Goal: Obtain resource: Download file/media

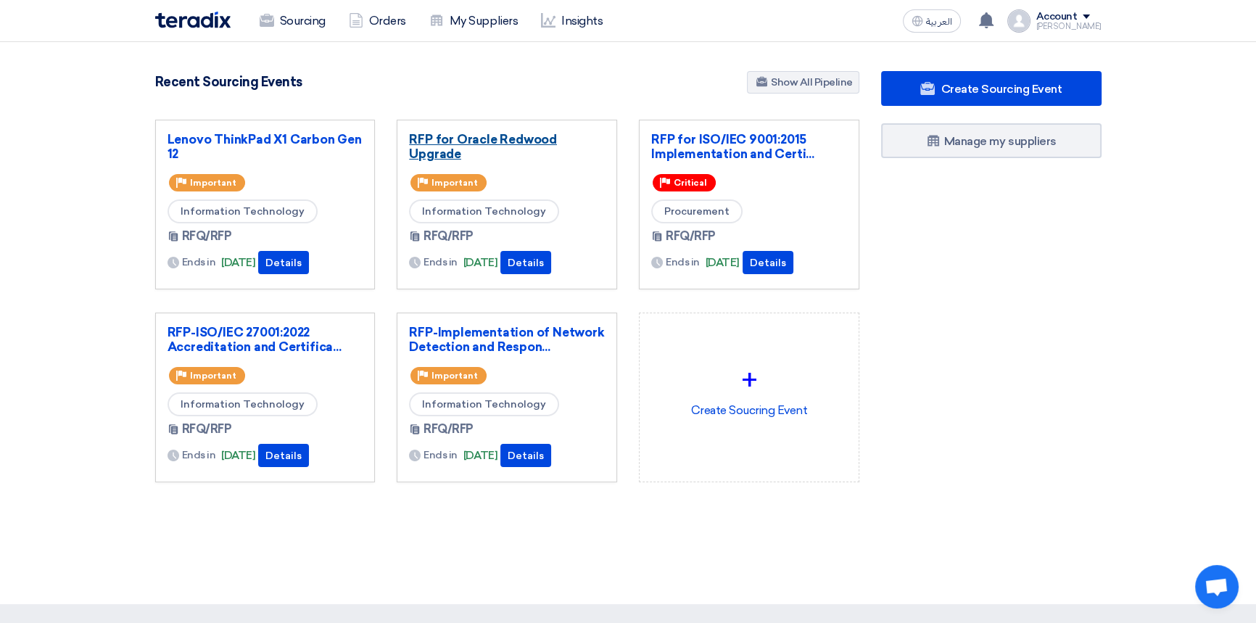
click at [502, 135] on link "RFP for Oracle Redwood Upgrade" at bounding box center [507, 146] width 196 height 29
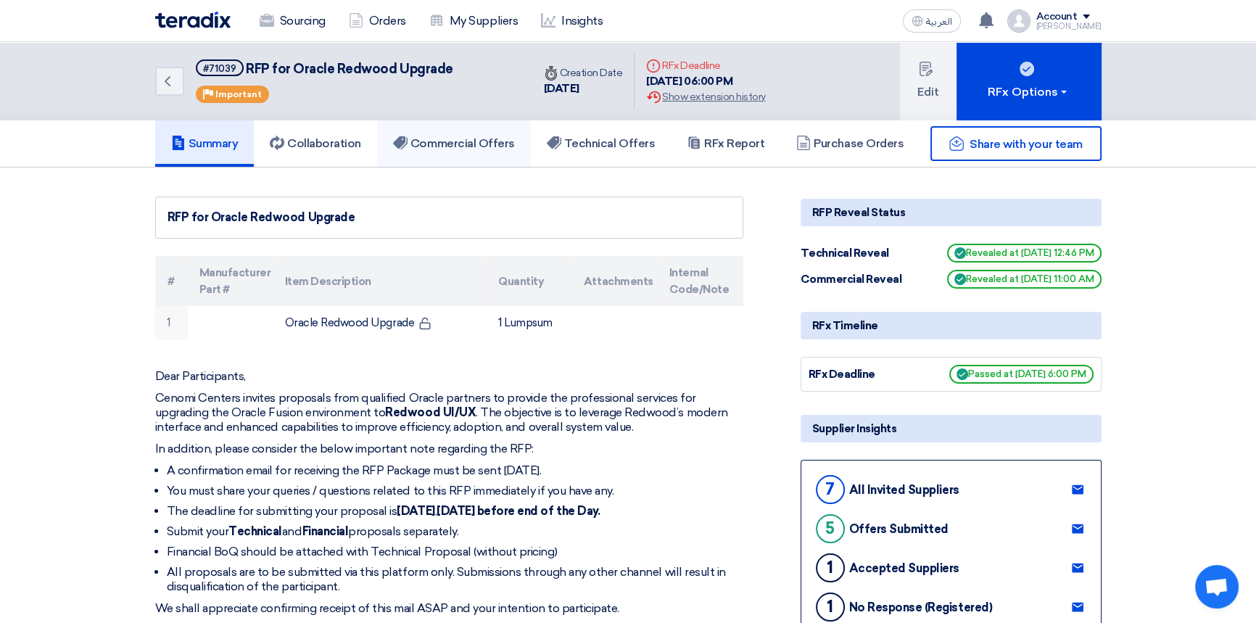
click at [460, 138] on h5 "Commercial Offers" at bounding box center [454, 143] width 122 height 15
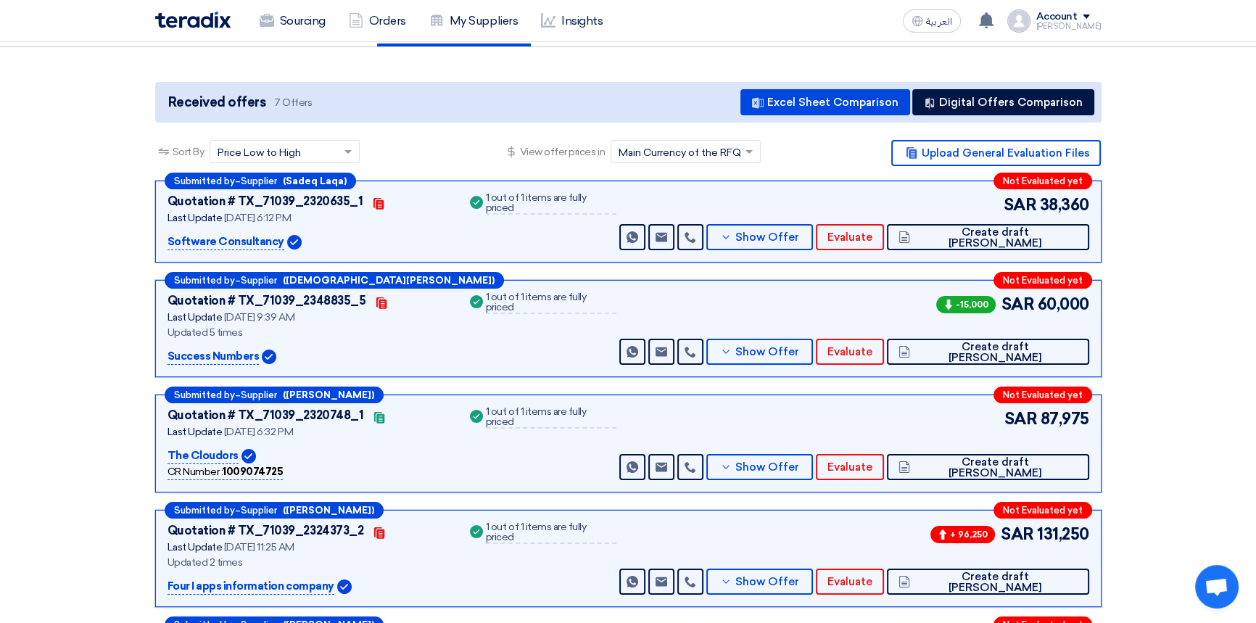
scroll to position [131, 0]
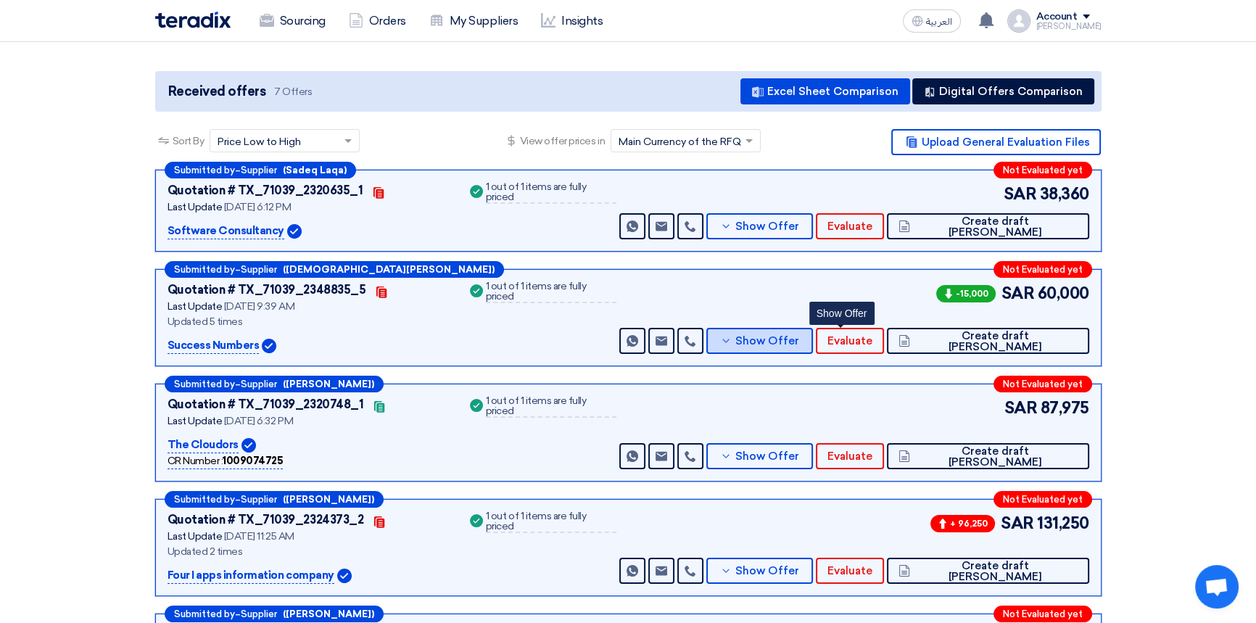
click at [799, 345] on span "Show Offer" at bounding box center [767, 341] width 64 height 11
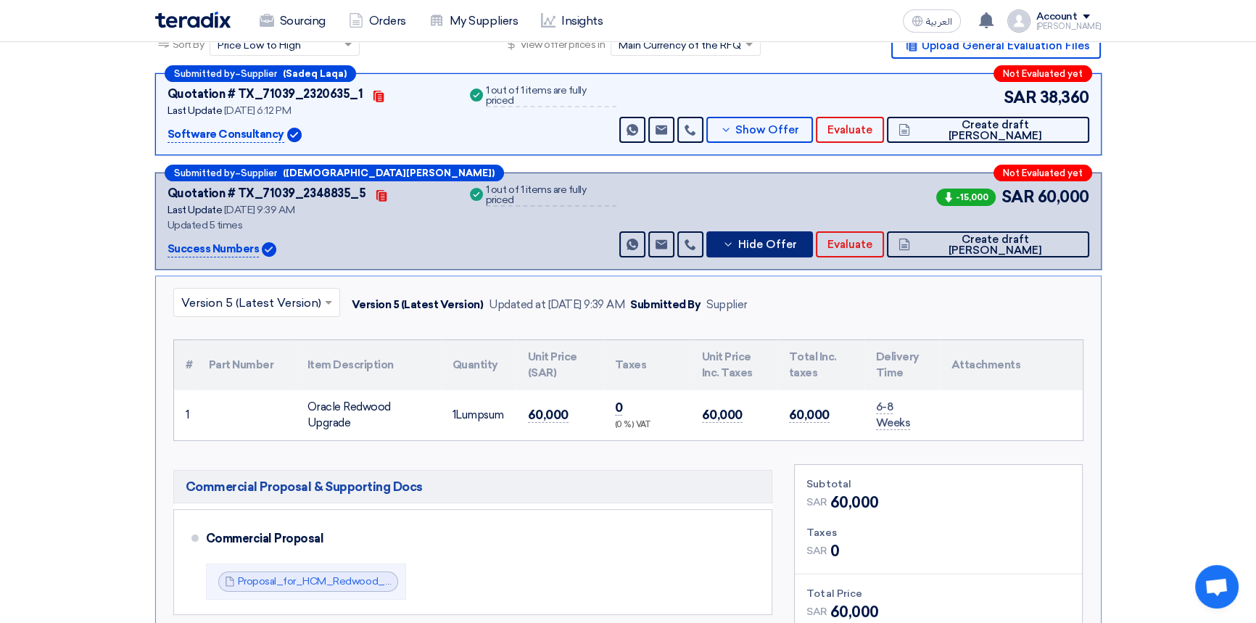
scroll to position [395, 0]
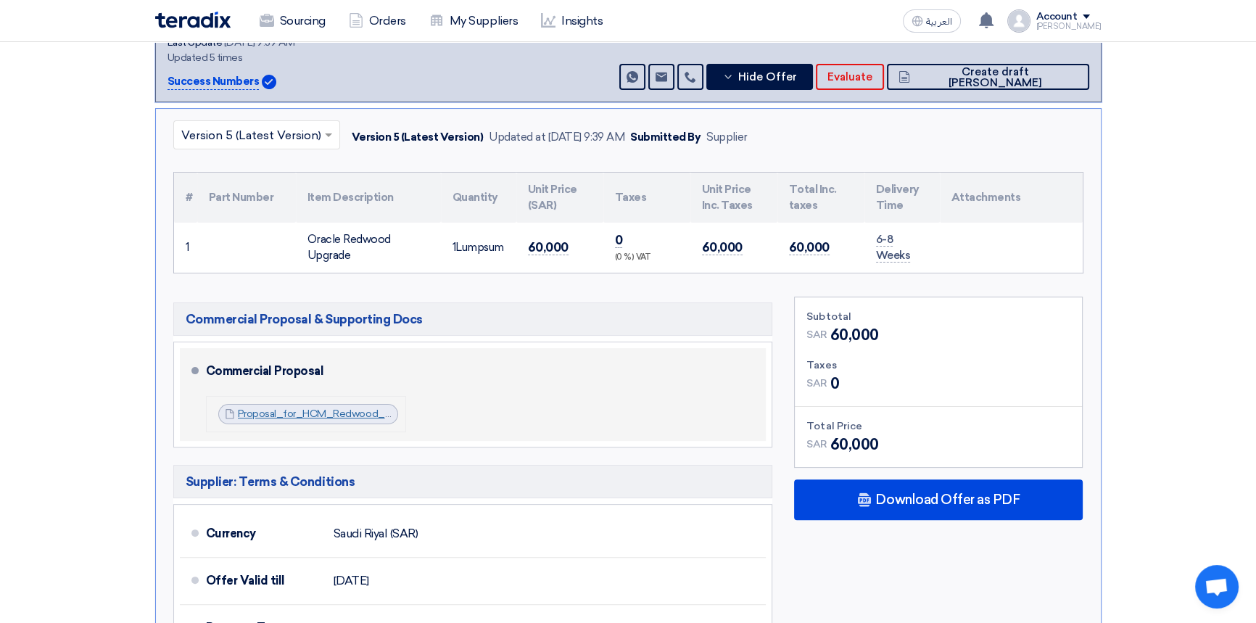
click at [321, 412] on link "Proposal_for_HCM_Redwood_Commercial_Response_v_1757227153877.pdf" at bounding box center [419, 413] width 362 height 12
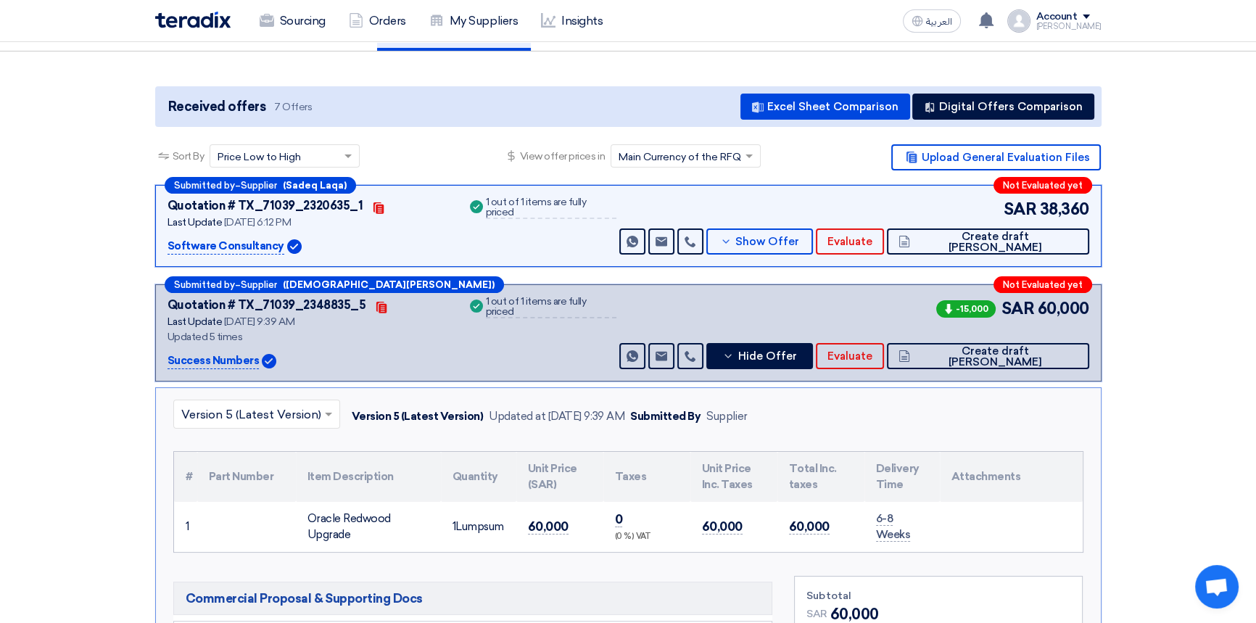
scroll to position [65, 0]
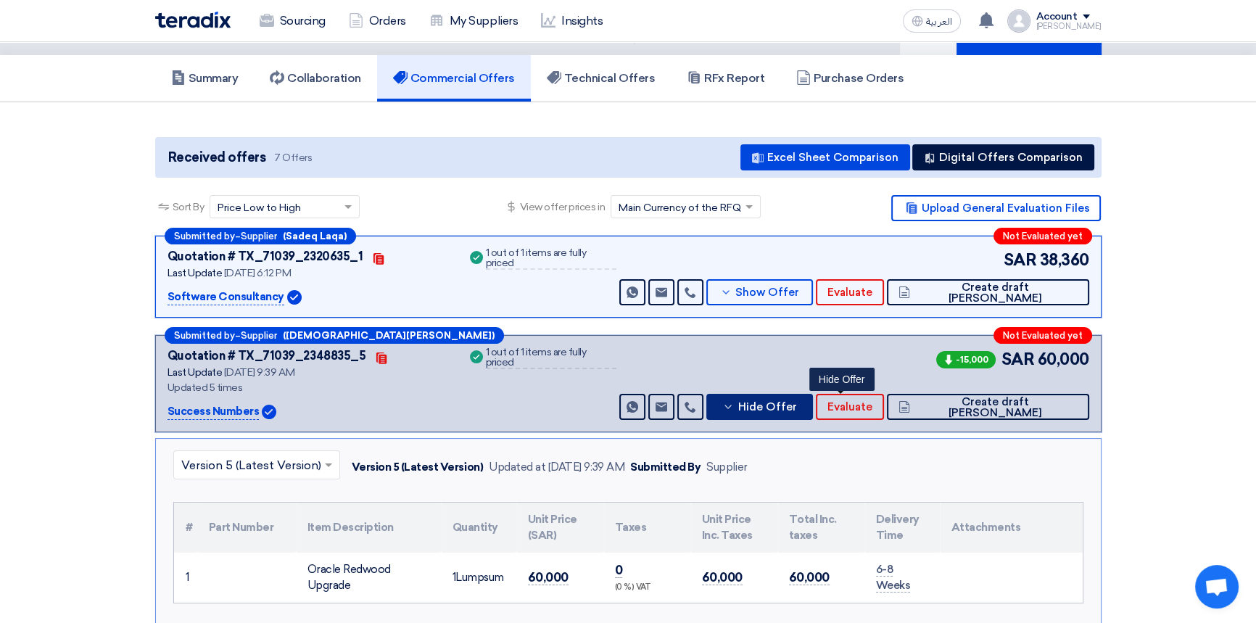
drag, startPoint x: 851, startPoint y: 405, endPoint x: 861, endPoint y: 408, distance: 11.3
click at [796, 405] on span "Hide Offer" at bounding box center [766, 407] width 59 height 11
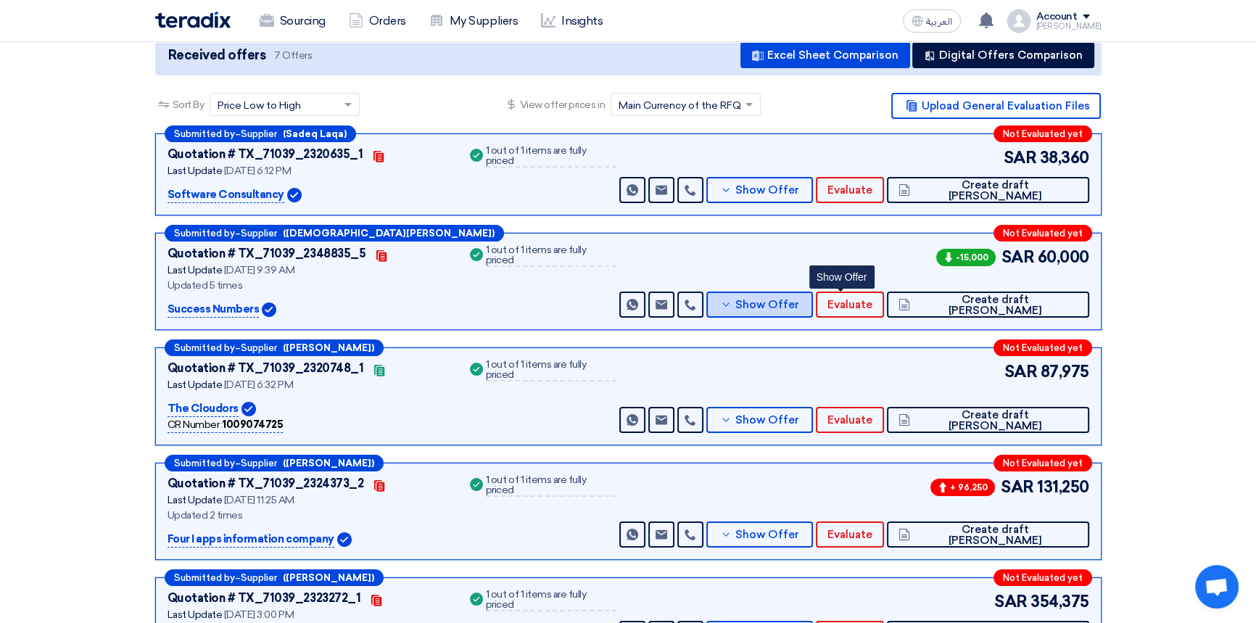
scroll to position [197, 0]
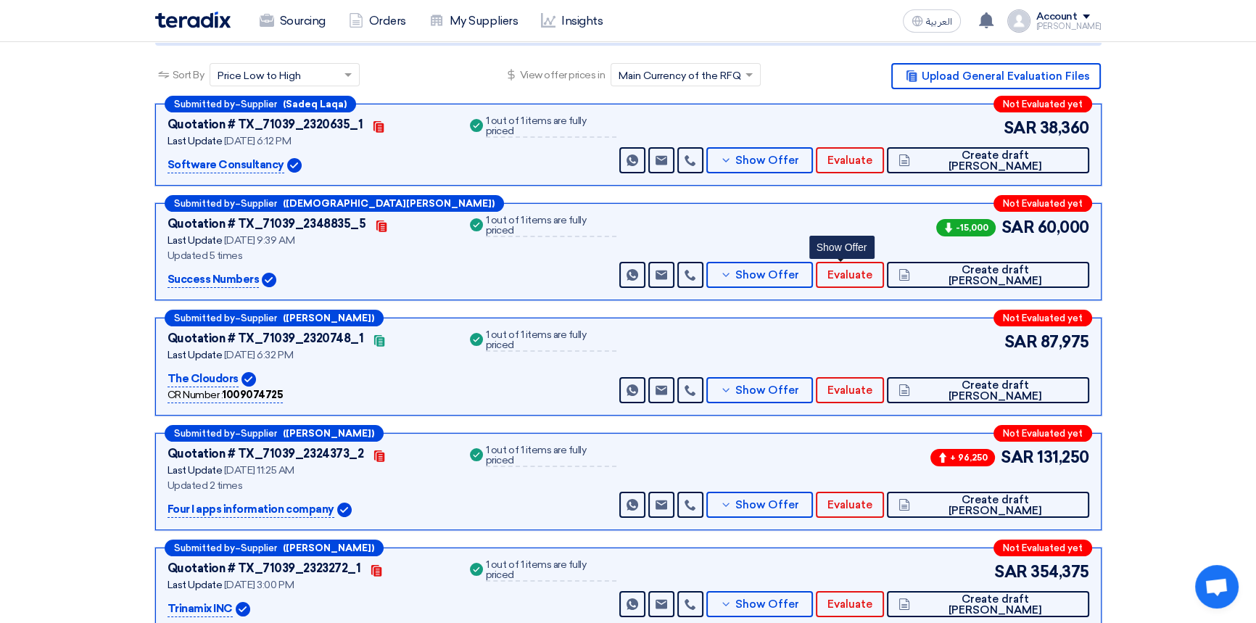
click at [1152, 310] on section "Received offers 7 Offers Excel Sheet Comparison Digital Offers Comparison Sort …" at bounding box center [628, 385] width 1256 height 831
click at [799, 155] on span "Show Offer" at bounding box center [767, 160] width 64 height 11
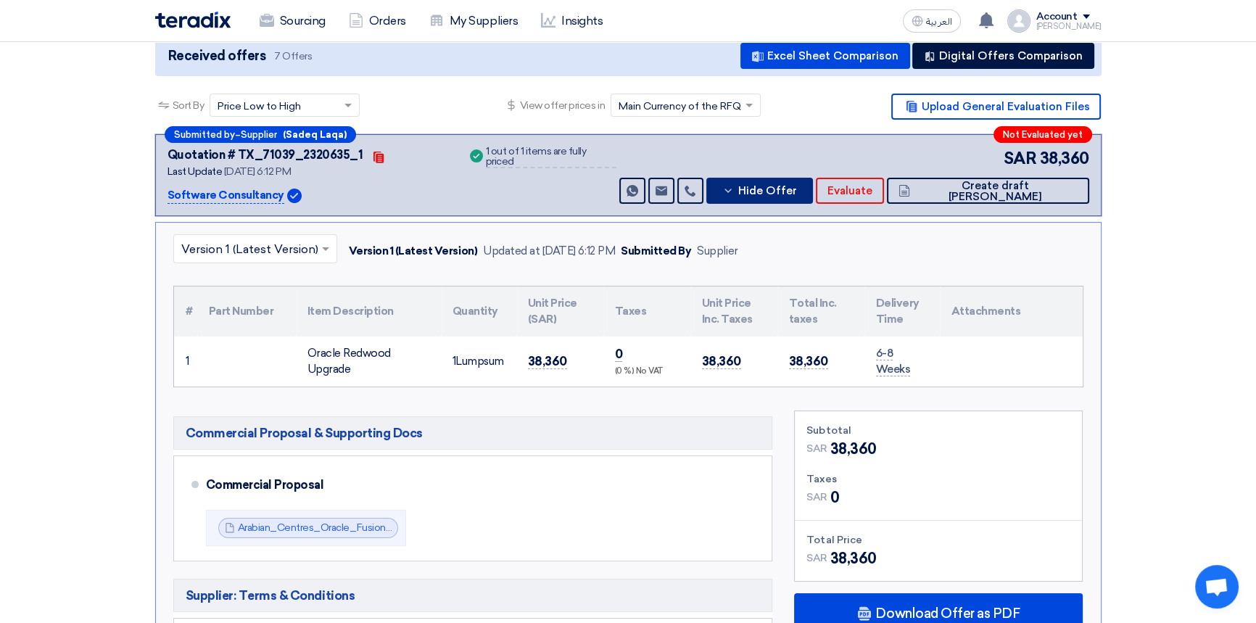
scroll to position [131, 0]
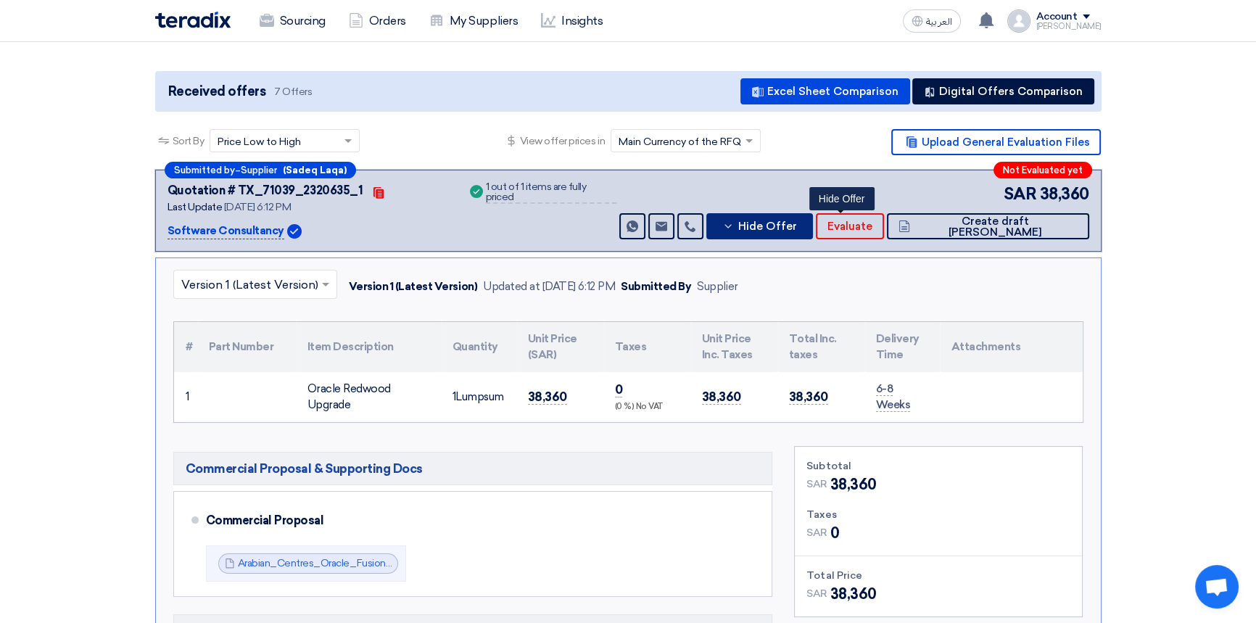
click at [796, 221] on span "Hide Offer" at bounding box center [766, 226] width 59 height 11
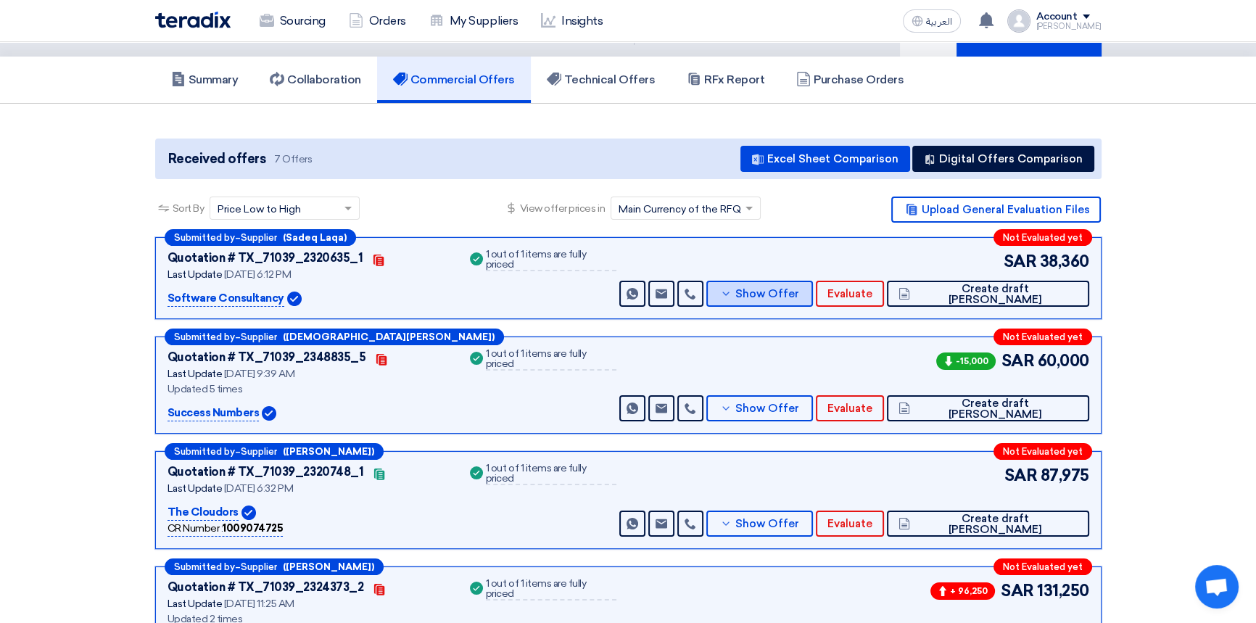
scroll to position [0, 0]
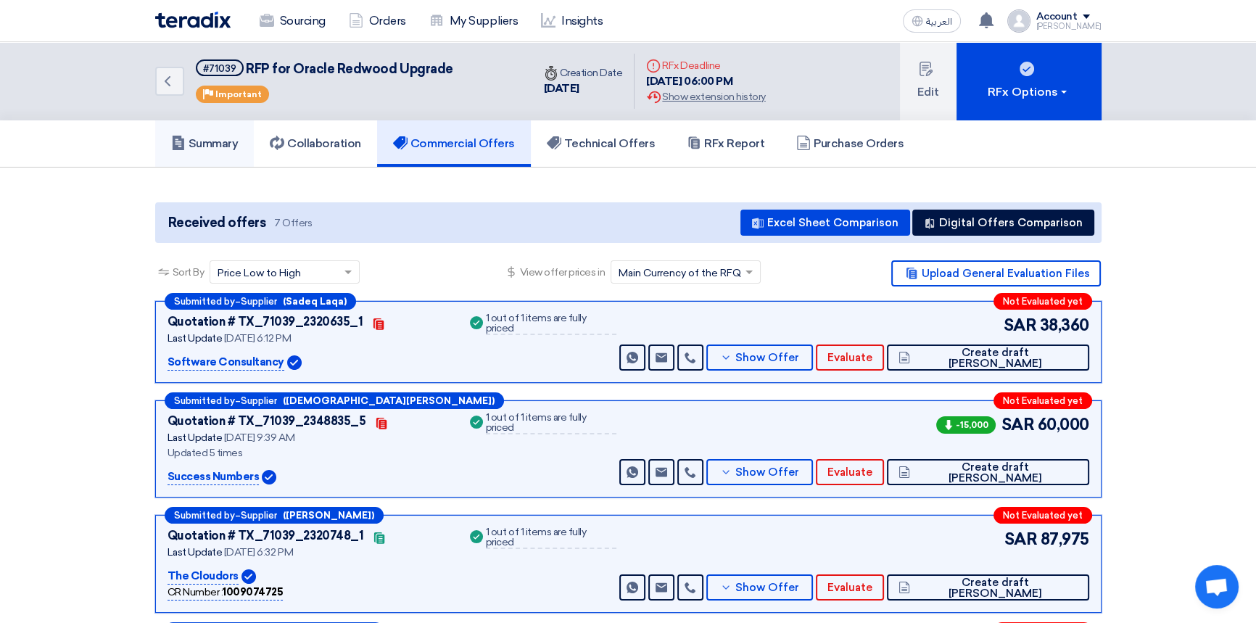
click at [218, 145] on h5 "Summary" at bounding box center [204, 143] width 67 height 15
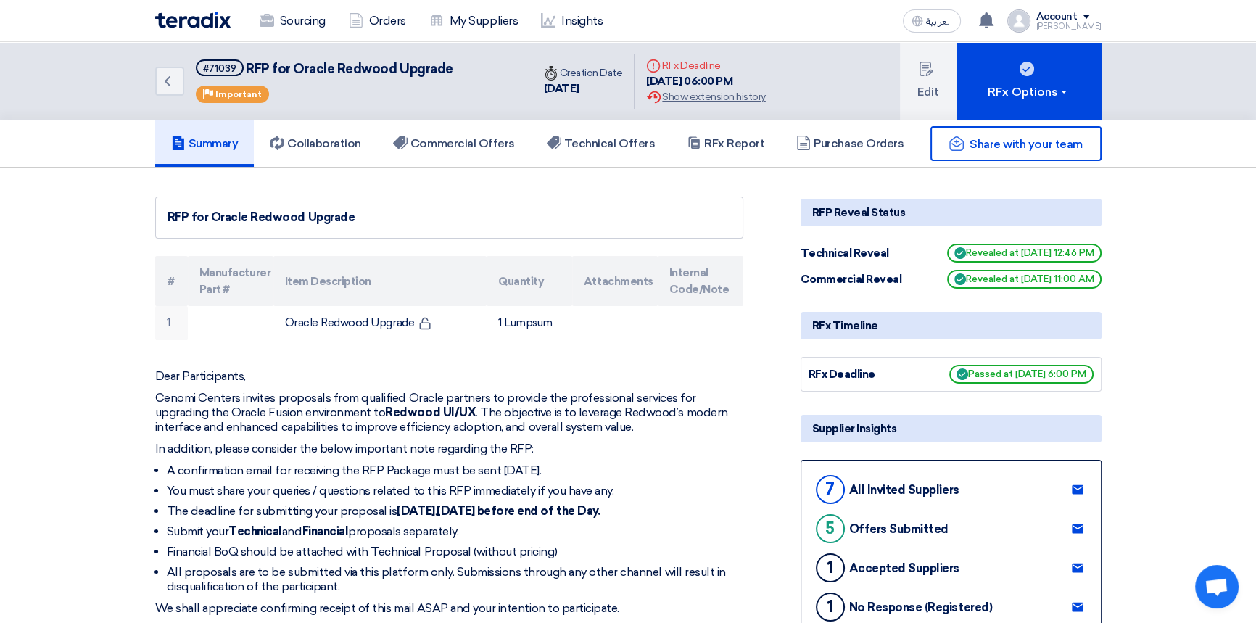
click at [189, 20] on img at bounding box center [192, 20] width 75 height 17
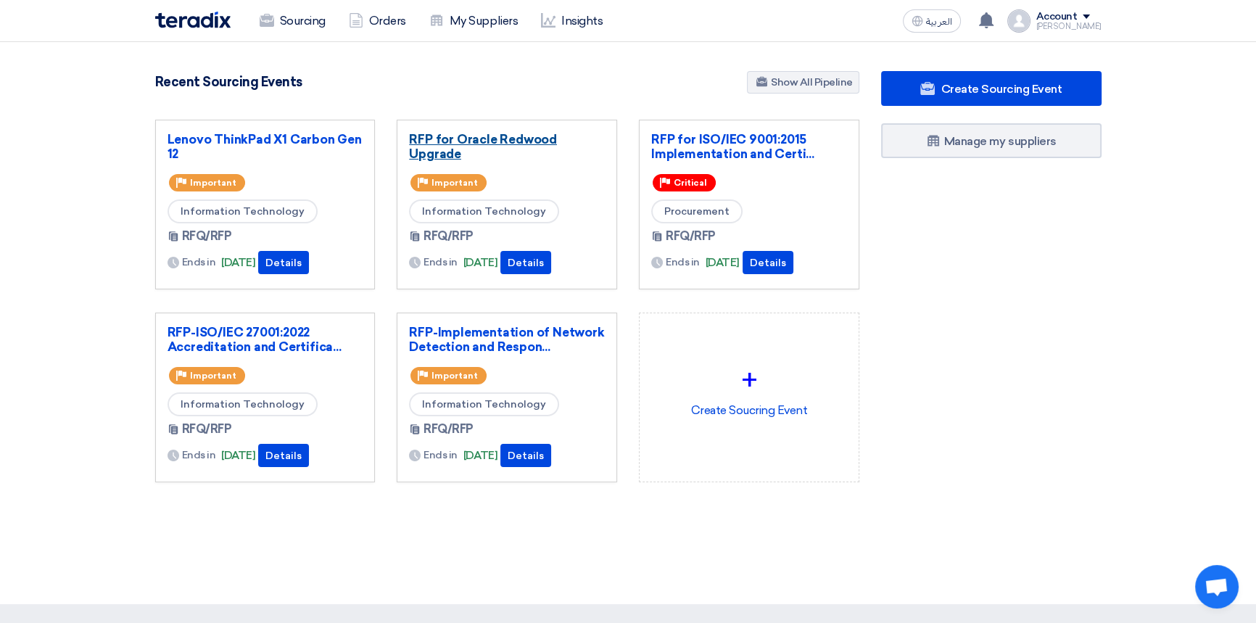
click at [487, 141] on link "RFP for Oracle Redwood Upgrade" at bounding box center [507, 146] width 196 height 29
